Goal: Check status: Check status

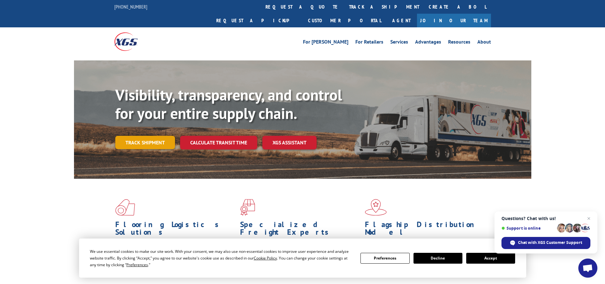
click at [142, 136] on link "Track shipment" at bounding box center [145, 142] width 60 height 13
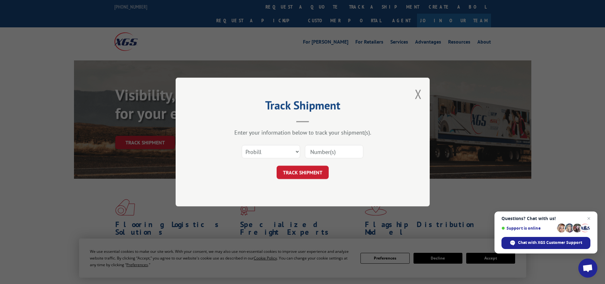
click at [315, 156] on input at bounding box center [334, 151] width 58 height 13
paste input "16780737"
type input "16780737"
click at [290, 172] on button "TRACK SHIPMENT" at bounding box center [303, 172] width 52 height 13
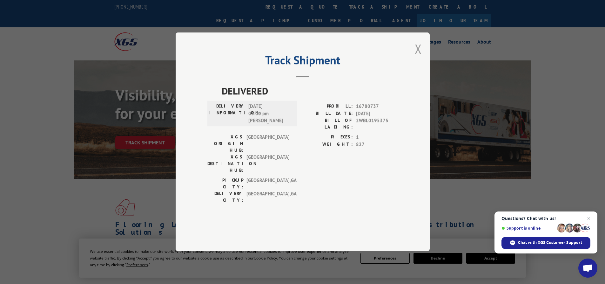
click at [416, 57] on button "Close modal" at bounding box center [418, 48] width 7 height 17
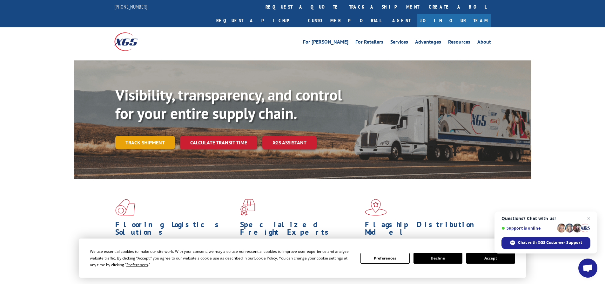
click at [136, 136] on link "Track shipment" at bounding box center [145, 142] width 60 height 13
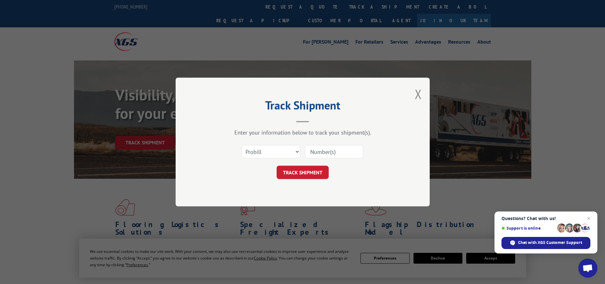
click at [311, 153] on input at bounding box center [334, 151] width 58 height 13
paste input "16780736"
type input "16780736"
click at [307, 170] on button "TRACK SHIPMENT" at bounding box center [303, 172] width 52 height 13
